Goal: Information Seeking & Learning: Learn about a topic

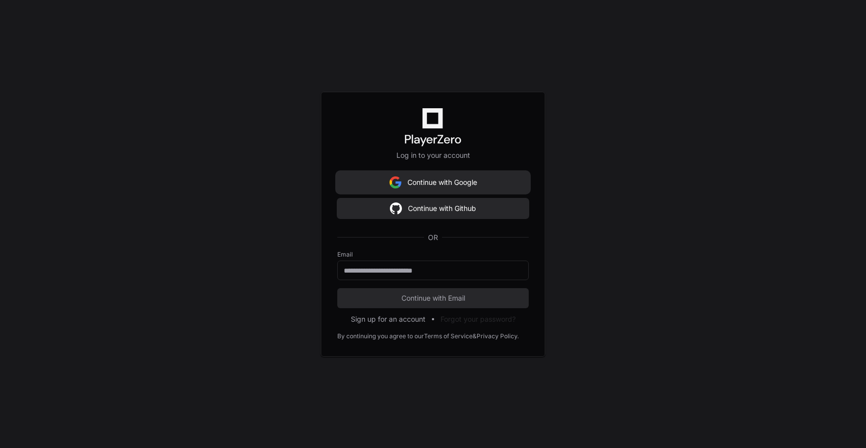
click at [405, 180] on button "Continue with Google" at bounding box center [433, 182] width 192 height 20
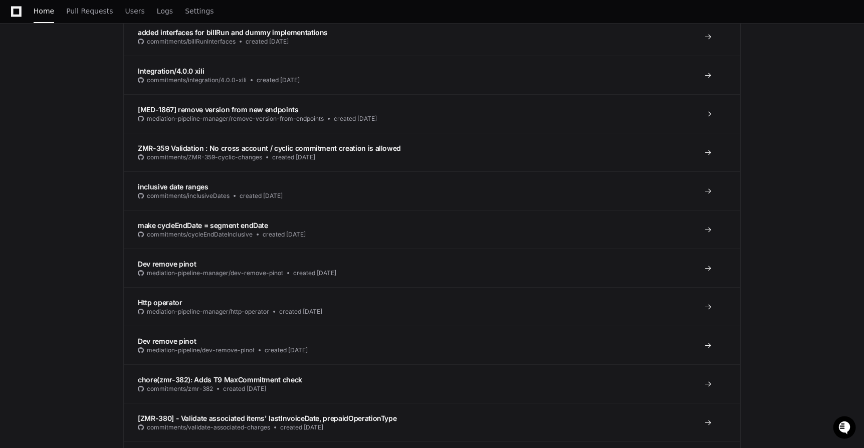
scroll to position [418, 0]
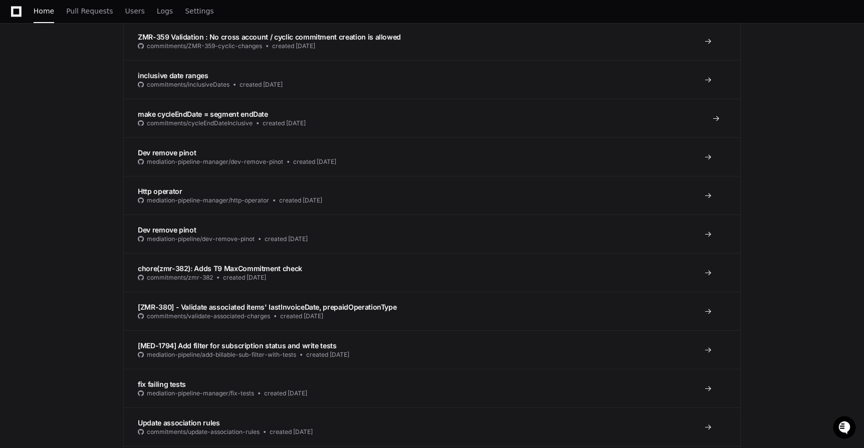
click at [717, 116] on span at bounding box center [716, 118] width 8 height 8
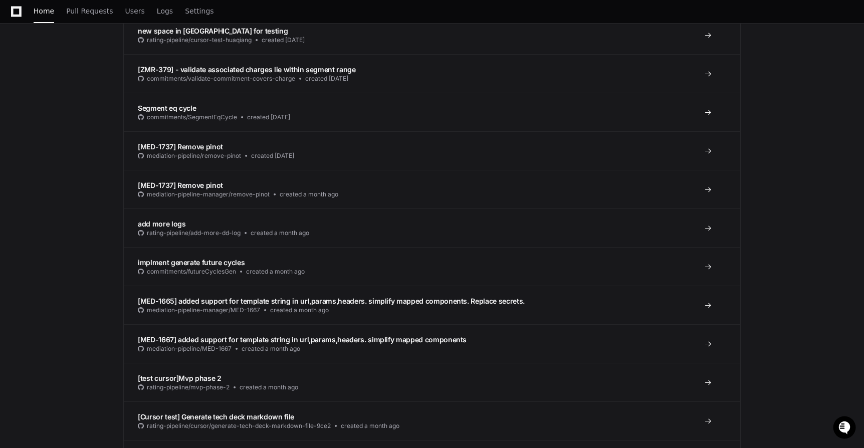
scroll to position [1339, 0]
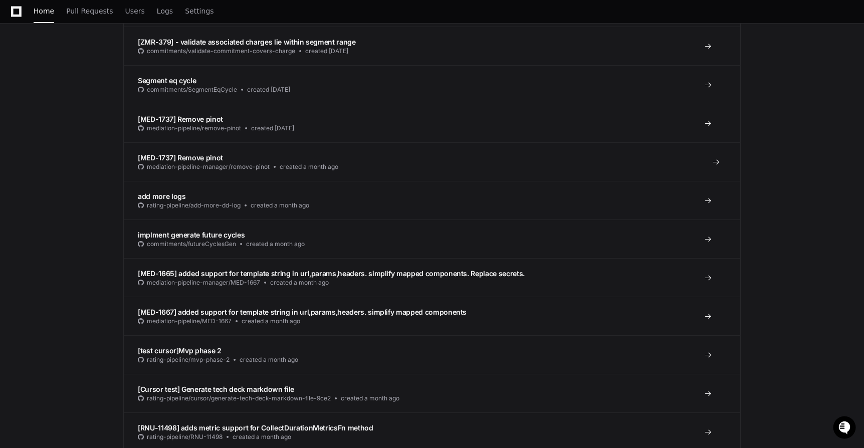
click at [213, 158] on span "[MED-1737] Remove pinot" at bounding box center [180, 157] width 85 height 9
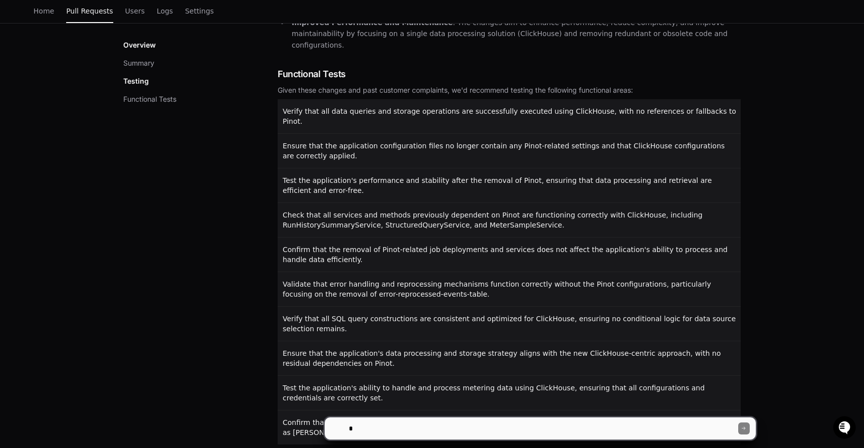
scroll to position [400, 0]
